Goal: Task Accomplishment & Management: Use online tool/utility

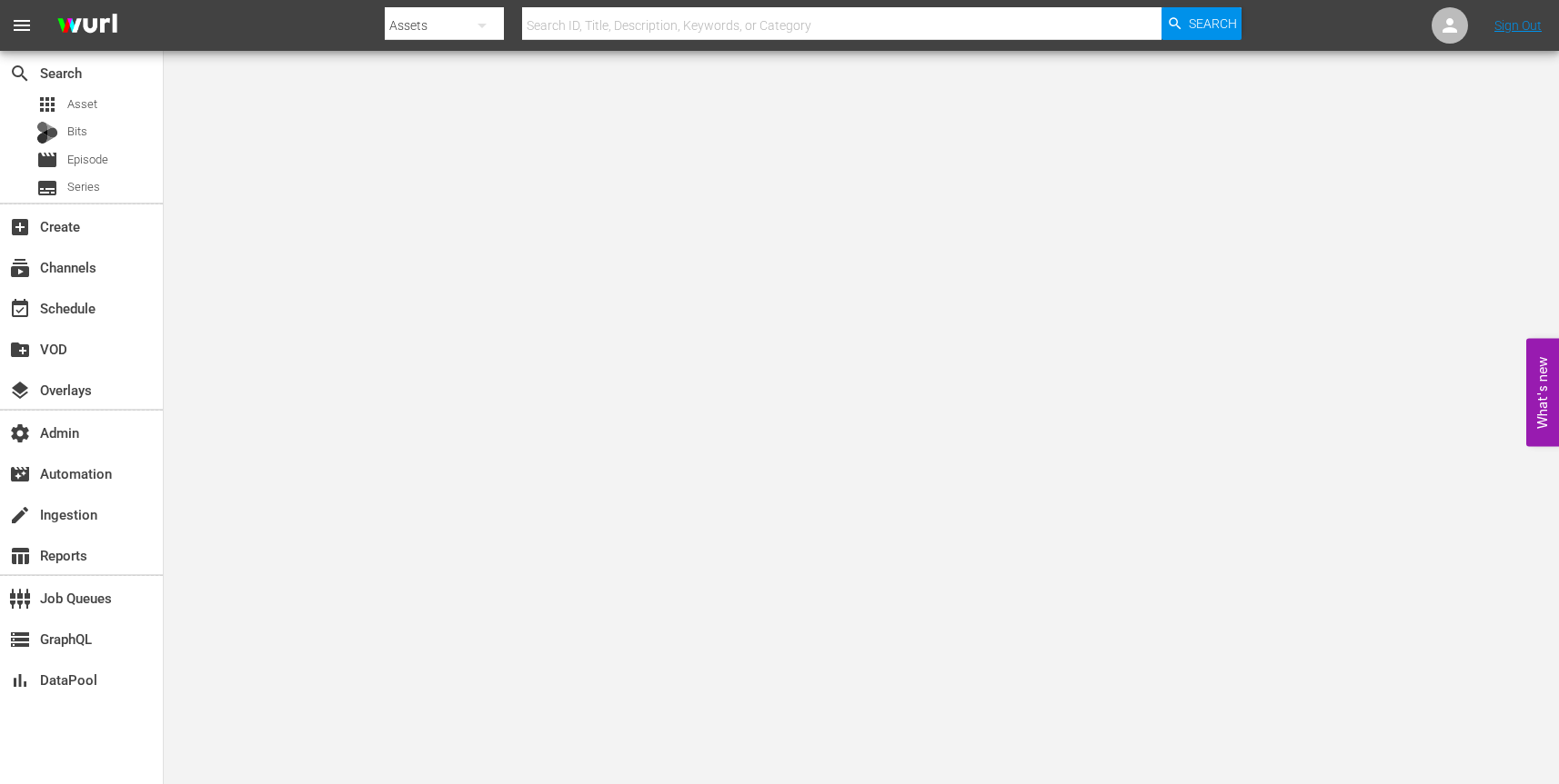
click at [482, 26] on icon "button" at bounding box center [481, 26] width 9 height 5
click at [472, 75] on div "Channels" at bounding box center [442, 76] width 73 height 29
click at [610, 26] on input "text" at bounding box center [841, 26] width 639 height 44
paste input "amogonetworx_grjngo_7"
type input "amogonetworx_grjngo_7"
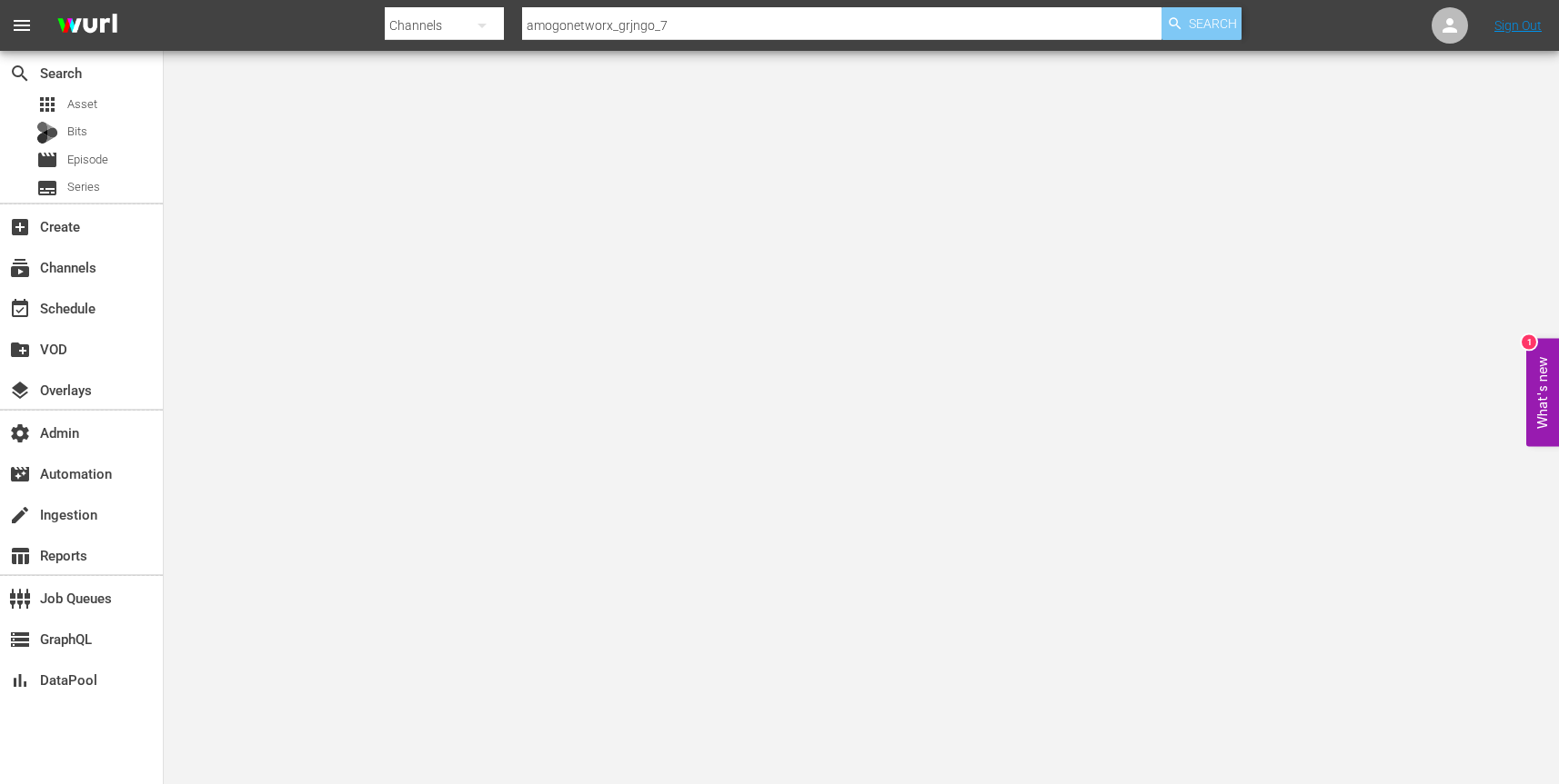
click at [1176, 27] on icon "button" at bounding box center [1175, 23] width 16 height 16
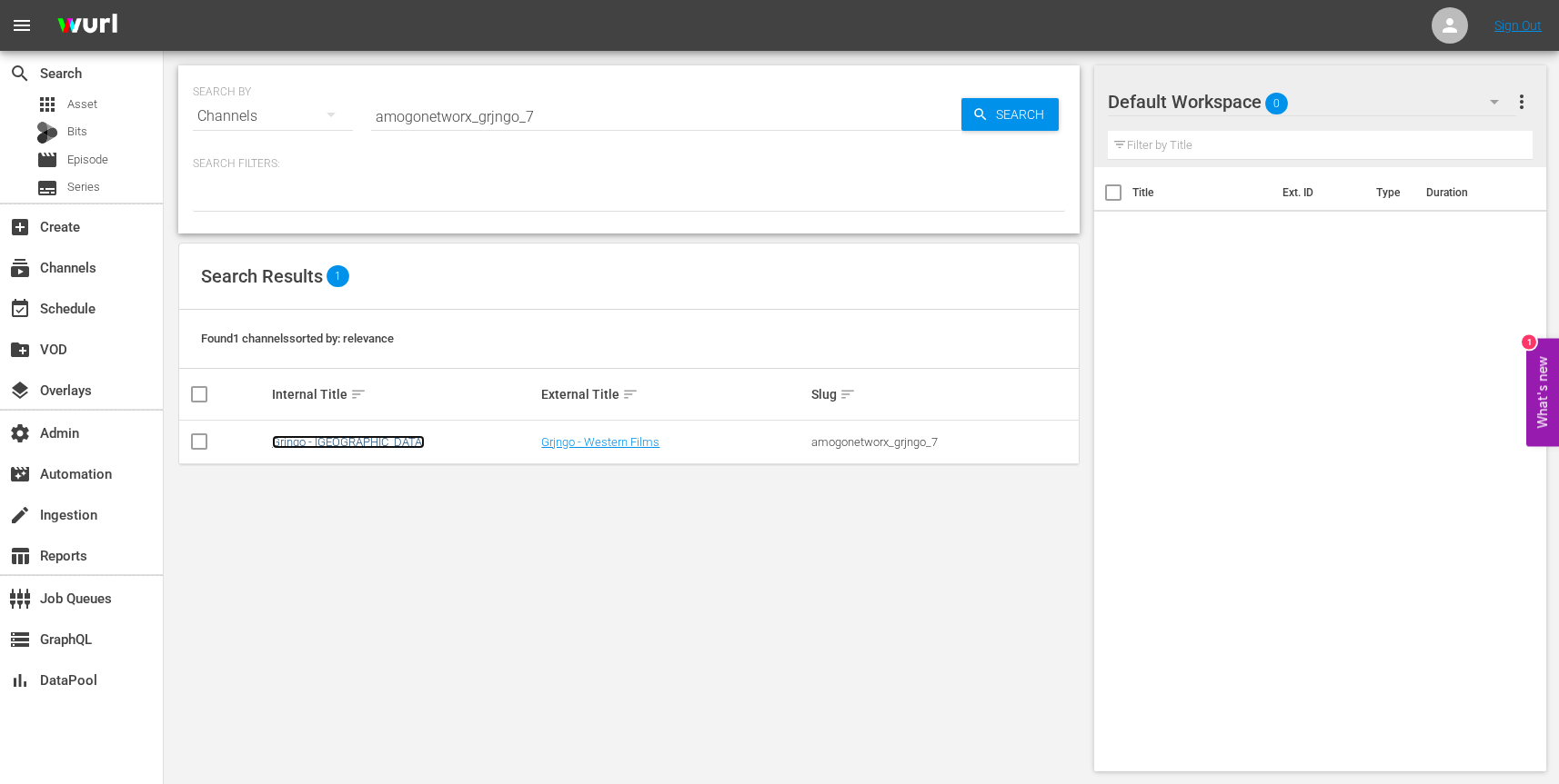
click at [320, 440] on link "Grjngo - [GEOGRAPHIC_DATA]" at bounding box center [347, 442] width 153 height 14
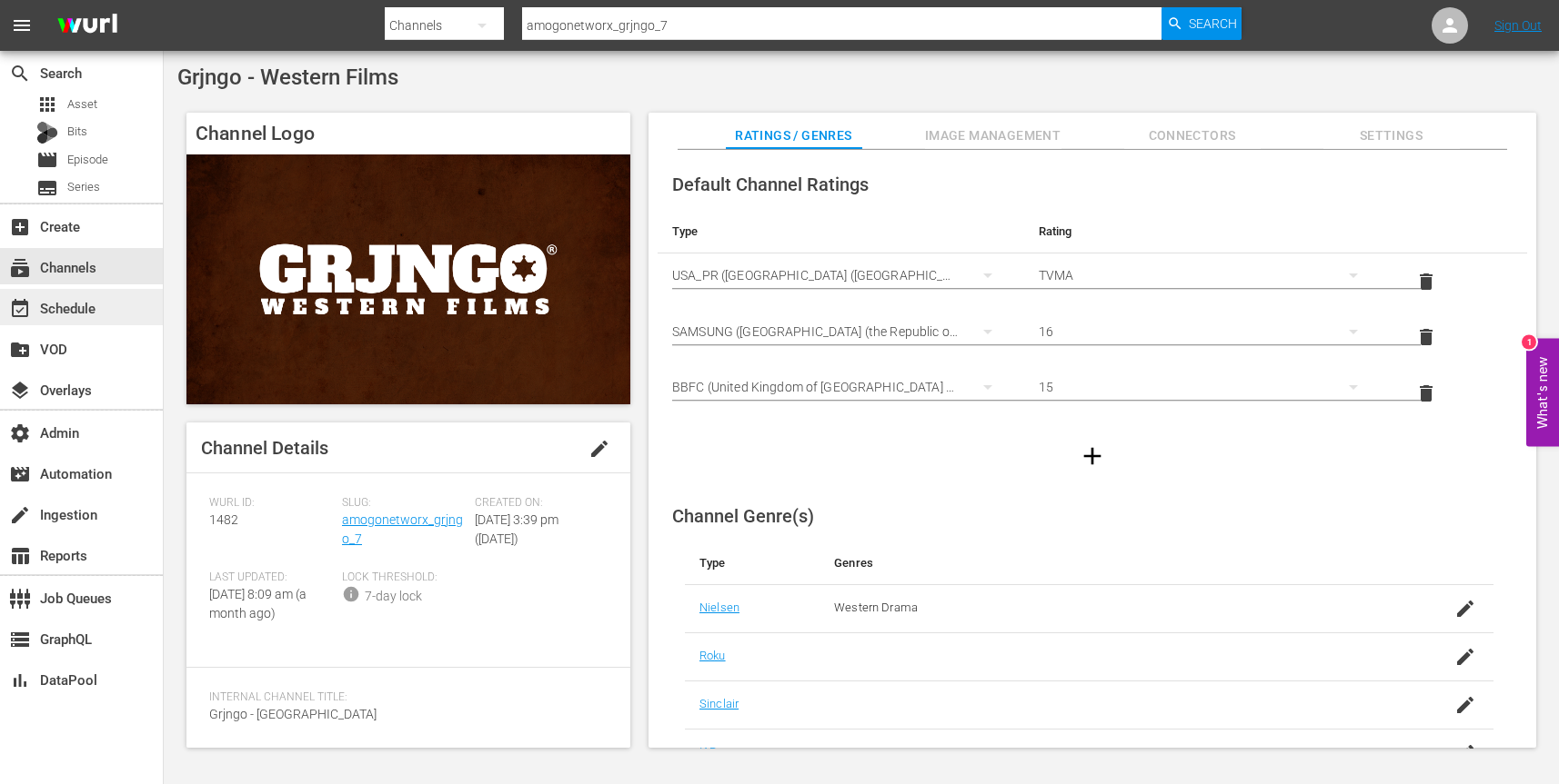
click at [114, 309] on div "event_available Schedule" at bounding box center [81, 307] width 163 height 36
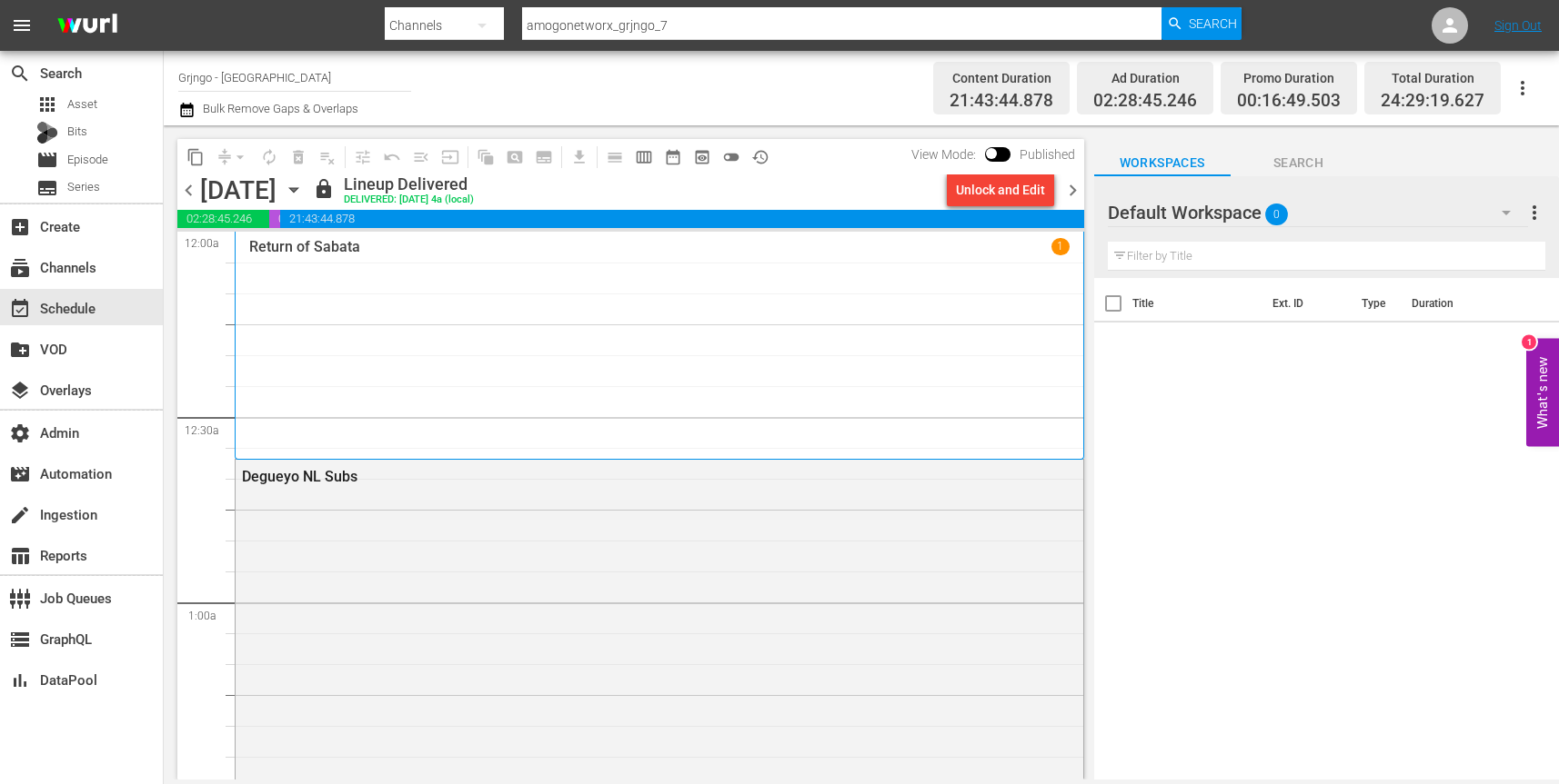
click at [303, 185] on icon "button" at bounding box center [293, 190] width 20 height 20
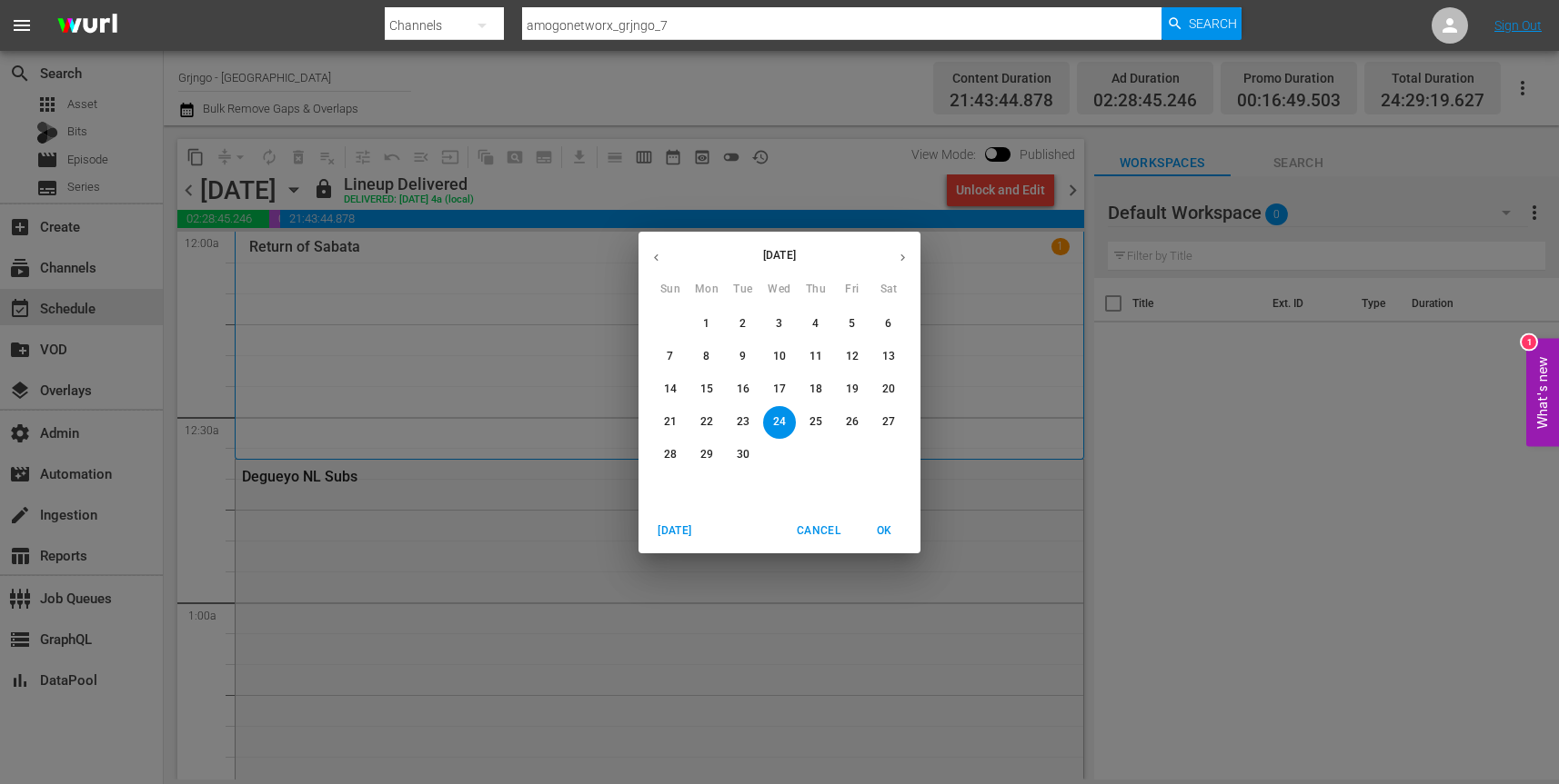
click at [814, 422] on p "25" at bounding box center [815, 421] width 13 height 15
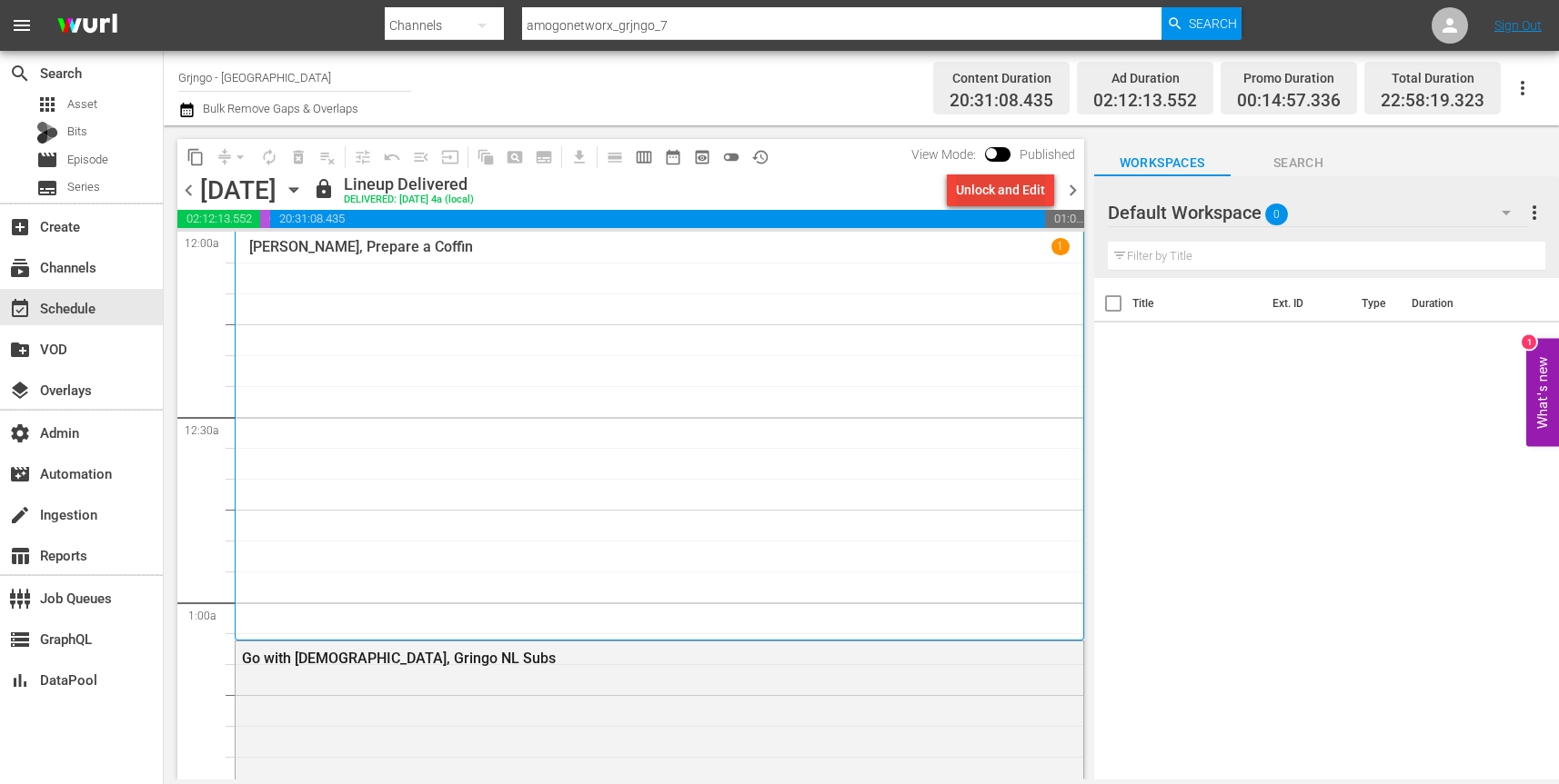
click at [1014, 188] on div "Unlock and Edit" at bounding box center [1000, 190] width 89 height 33
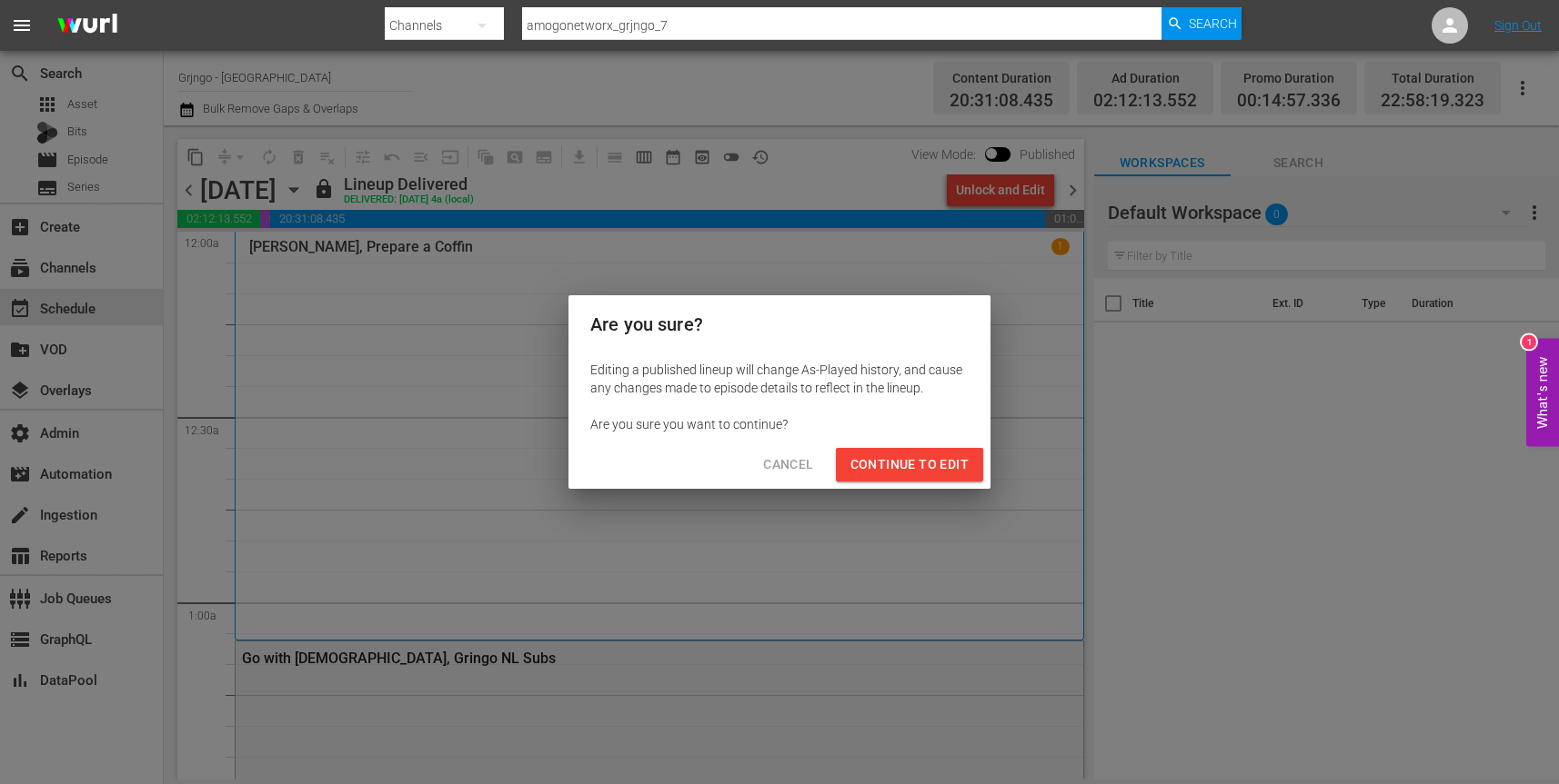
click at [904, 469] on span "Continue to Edit" at bounding box center [909, 465] width 118 height 23
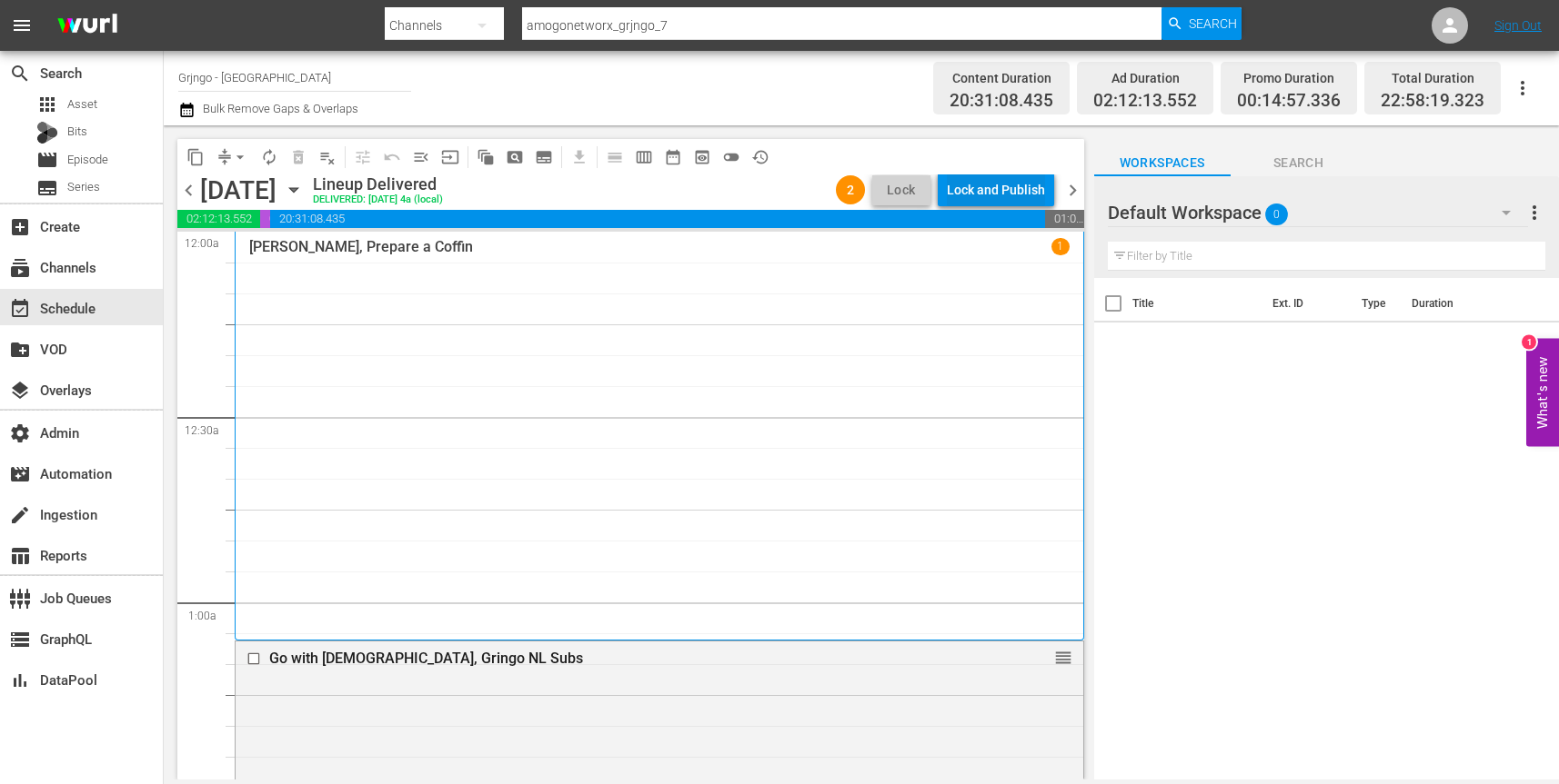
click at [1007, 191] on div "Lock and Publish" at bounding box center [995, 190] width 98 height 33
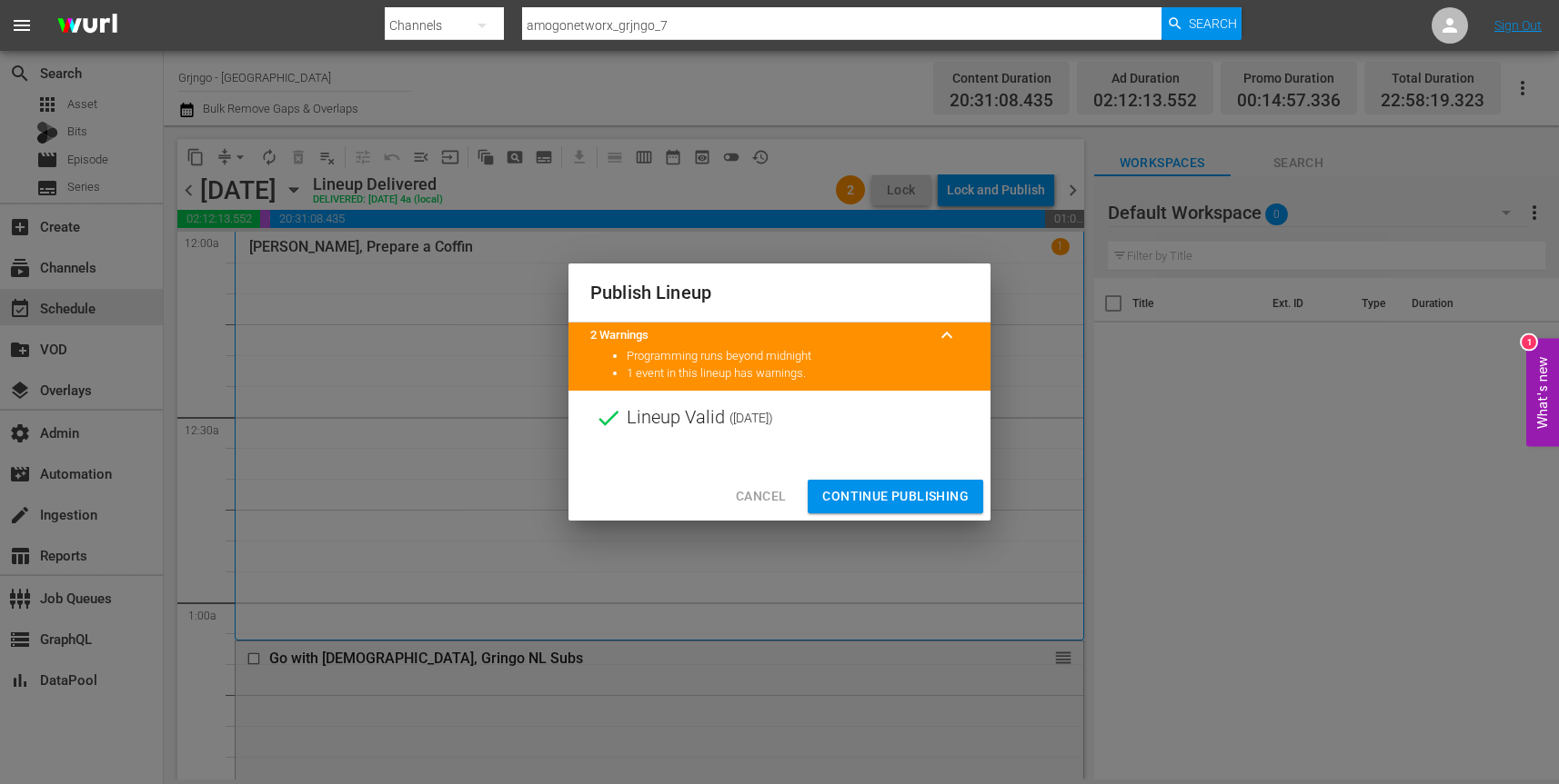
click at [895, 498] on span "Continue Publishing" at bounding box center [895, 497] width 147 height 23
